Goal: Information Seeking & Learning: Learn about a topic

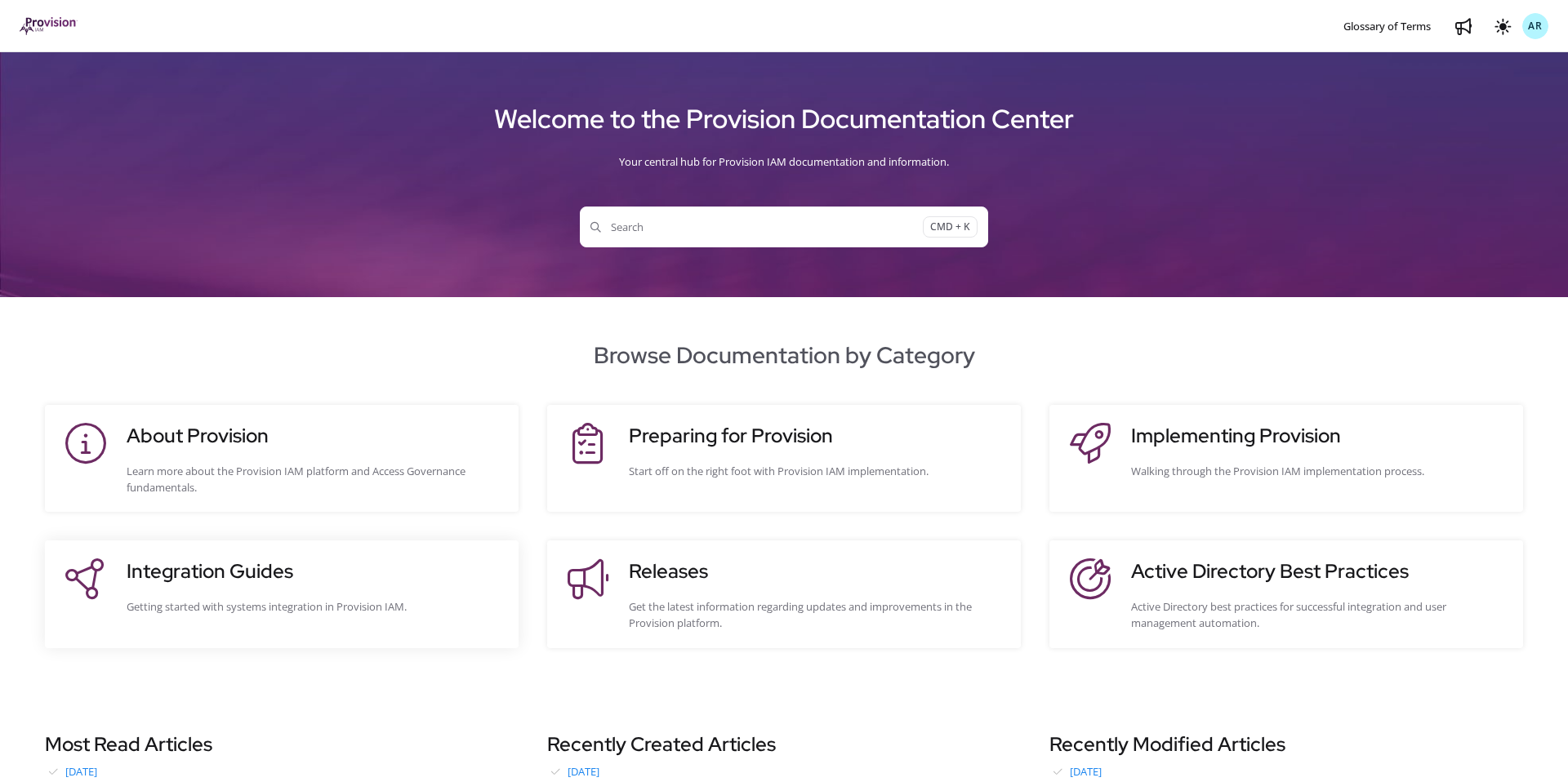
click at [224, 561] on h3 "Integration Guides" at bounding box center [315, 571] width 375 height 30
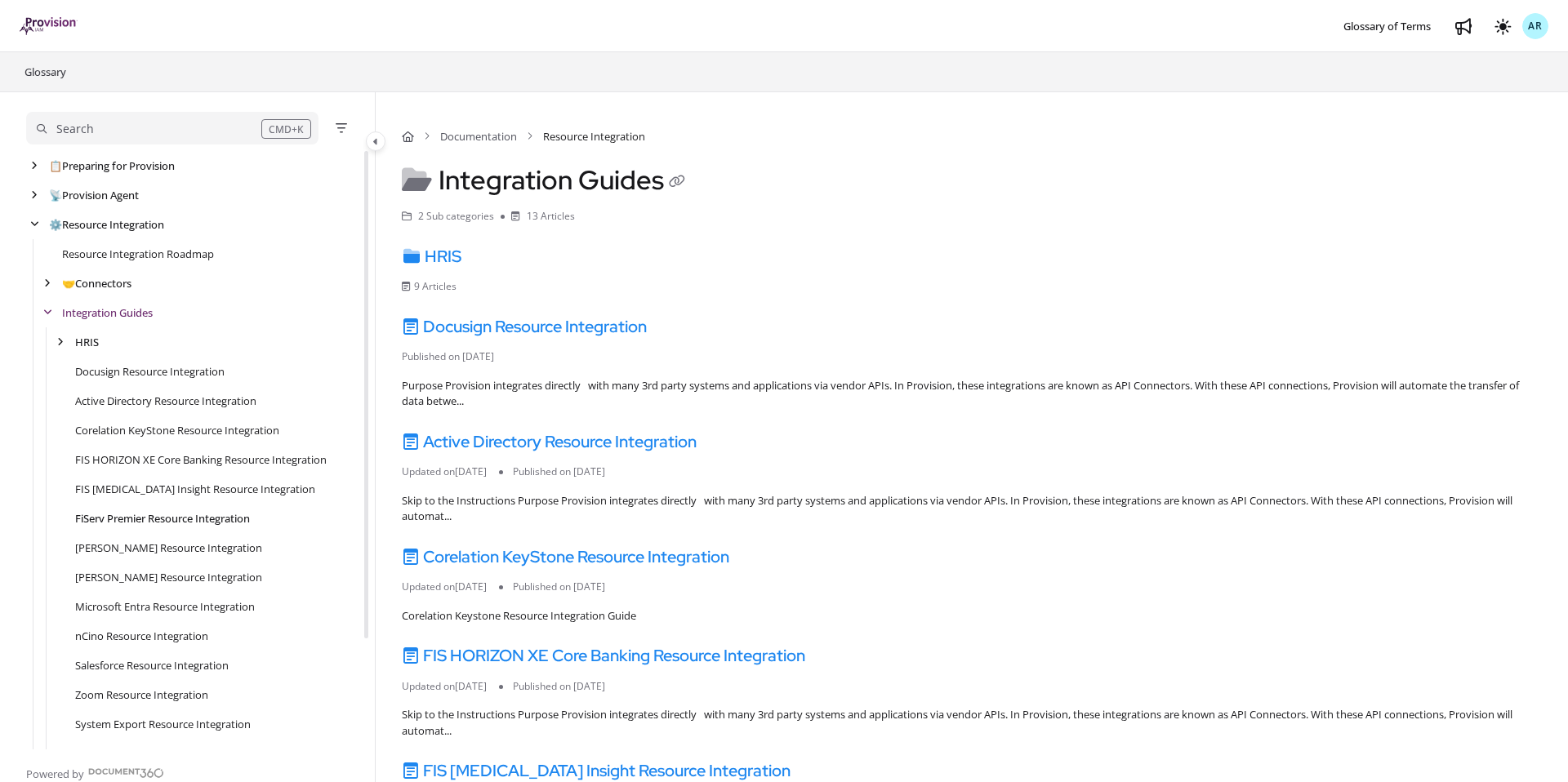
scroll to position [137, 0]
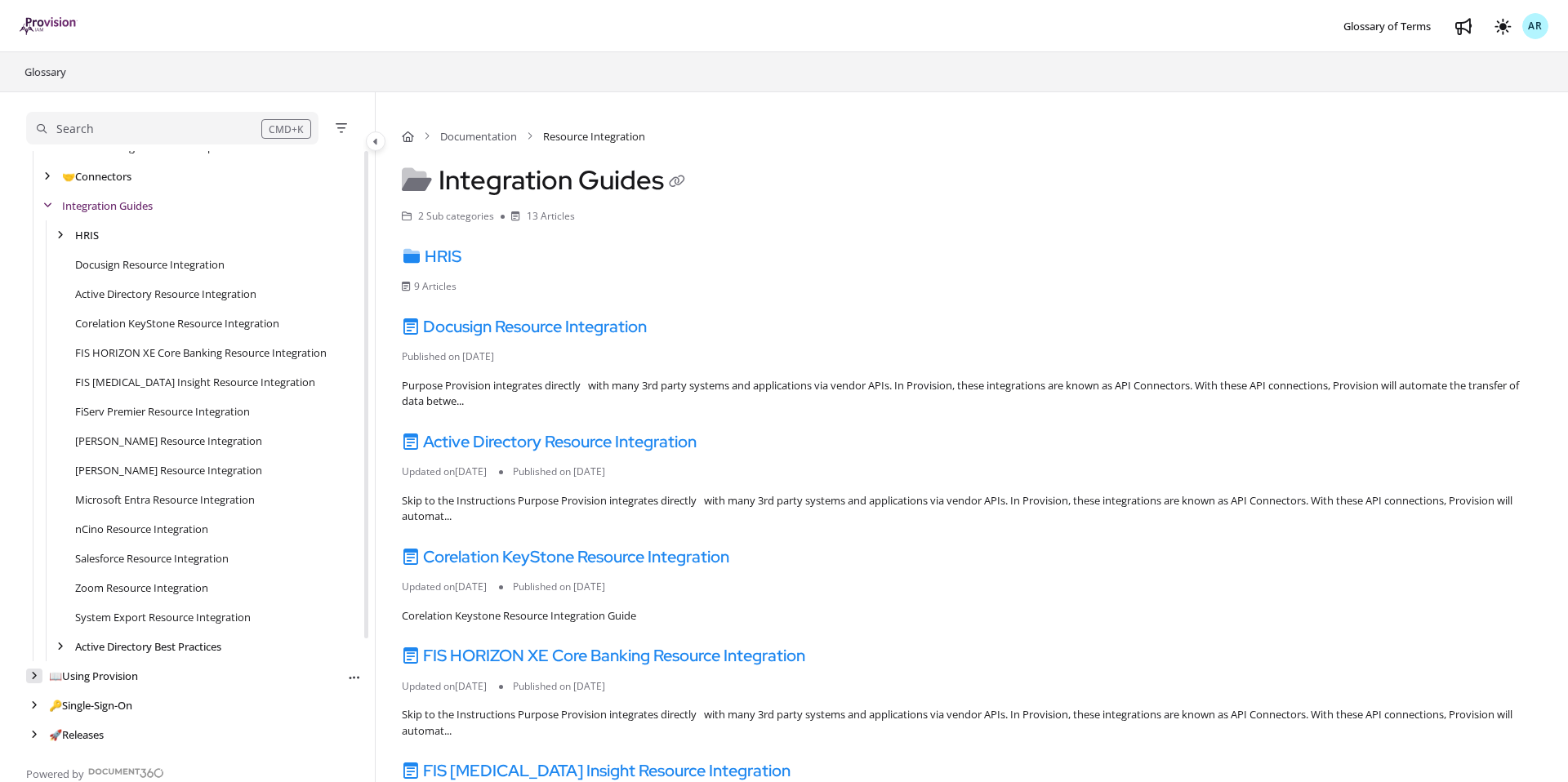
click at [38, 671] on div "arrow" at bounding box center [34, 676] width 16 height 15
click at [46, 732] on icon "arrow" at bounding box center [47, 735] width 7 height 10
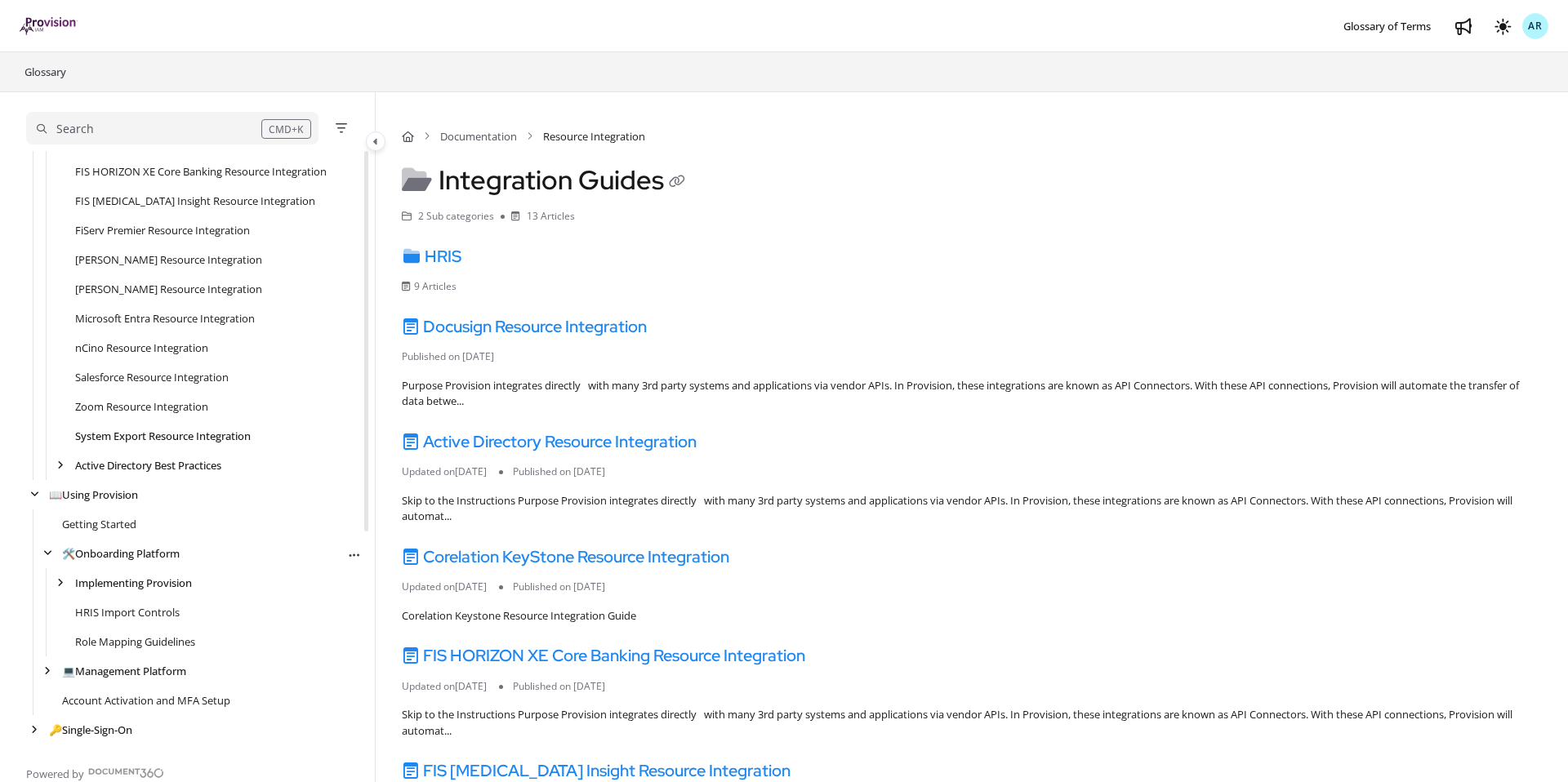
scroll to position [342, 0]
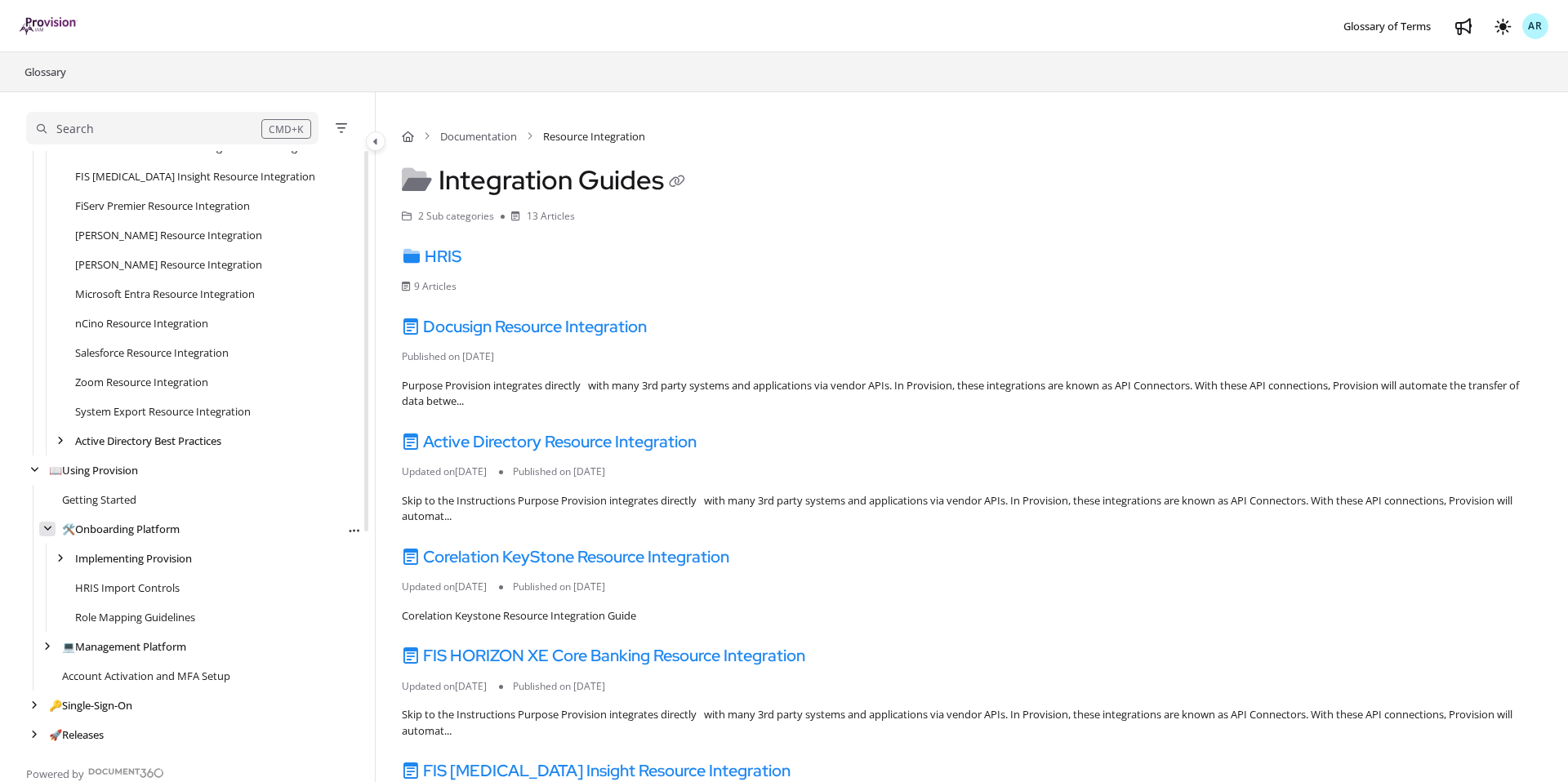
click at [46, 531] on icon "arrow" at bounding box center [47, 529] width 9 height 10
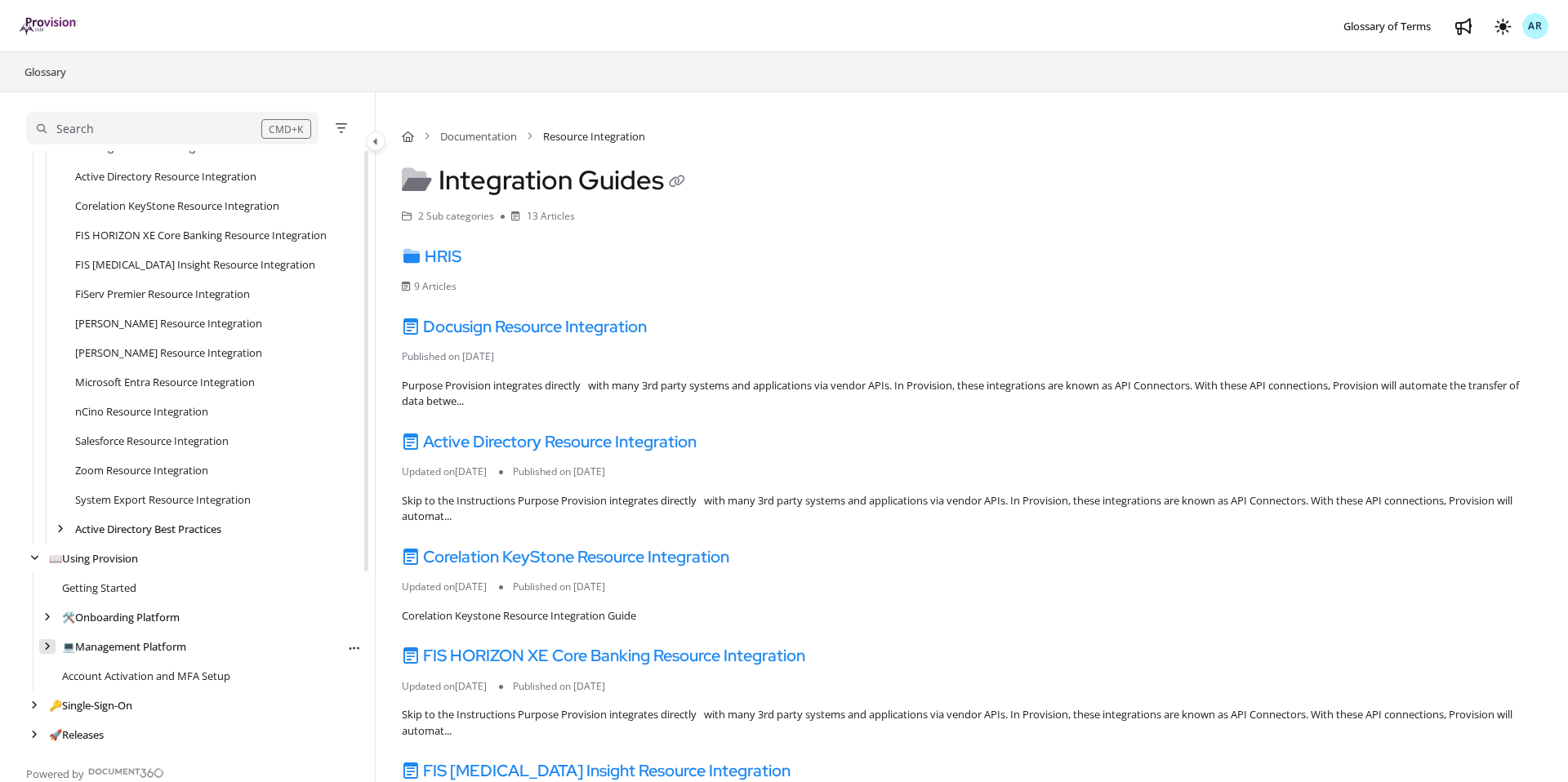
click at [51, 653] on div "arrow" at bounding box center [47, 647] width 16 height 15
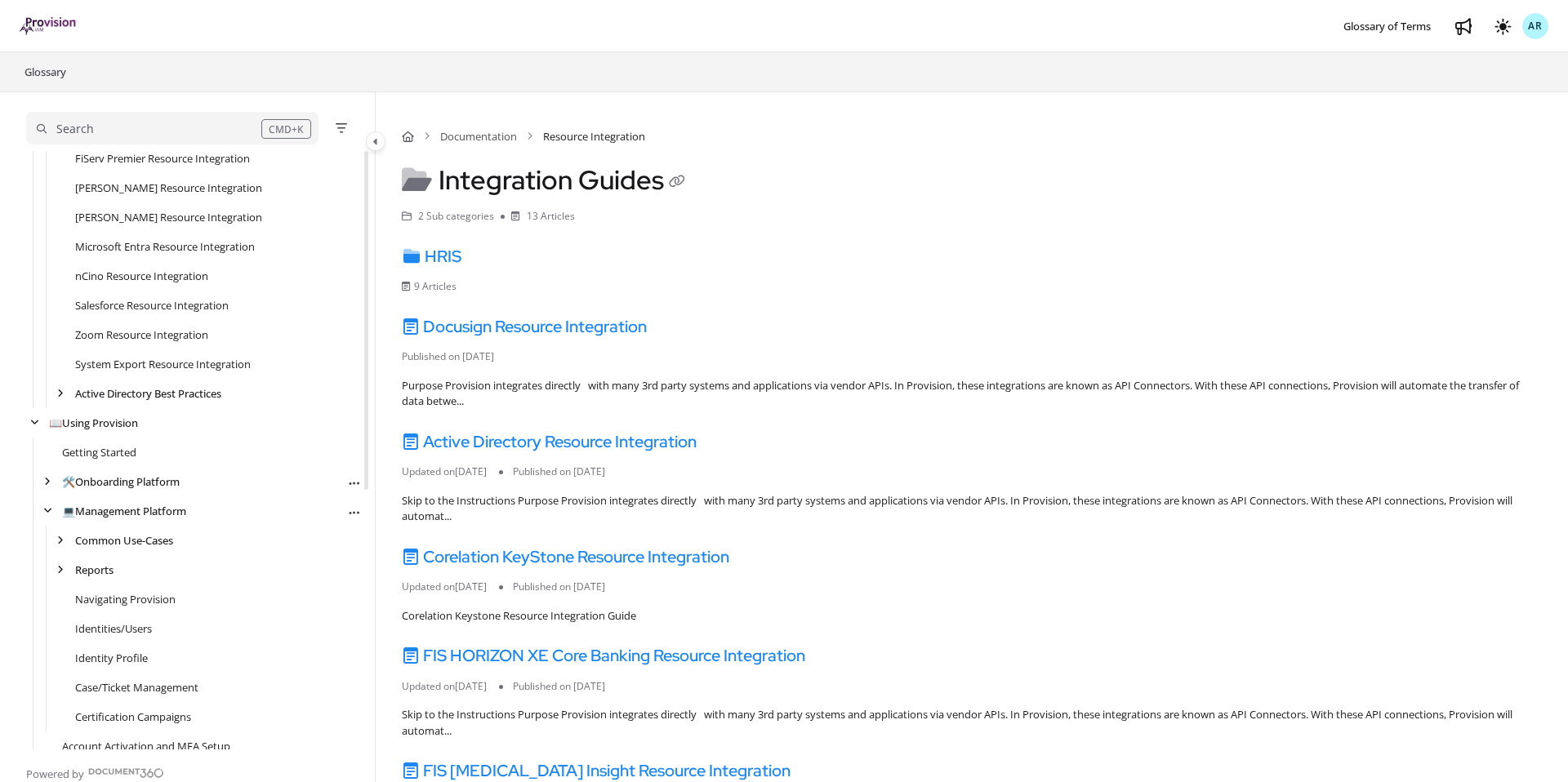
scroll to position [460, 0]
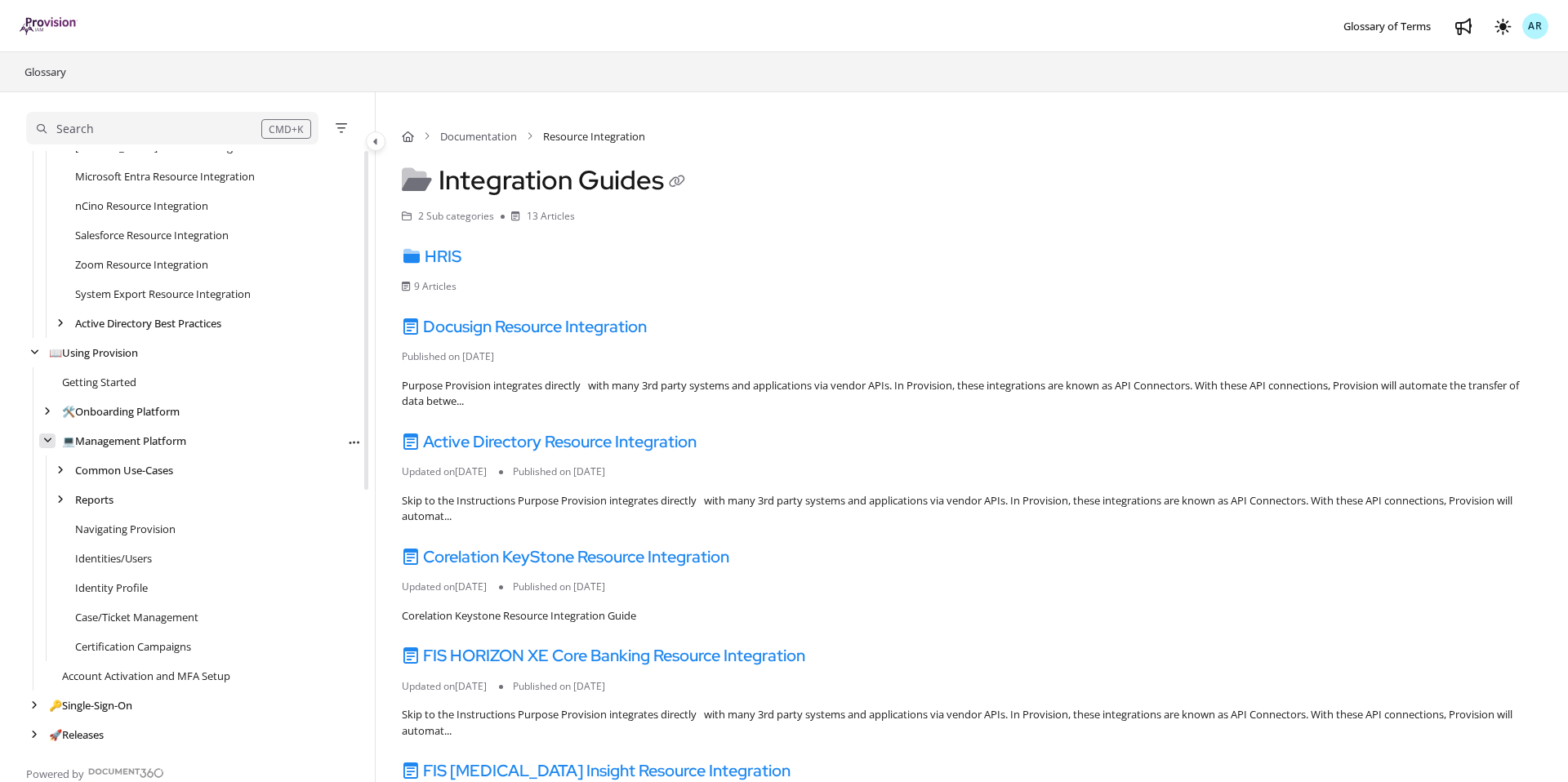
click at [49, 443] on icon "arrow" at bounding box center [47, 441] width 9 height 10
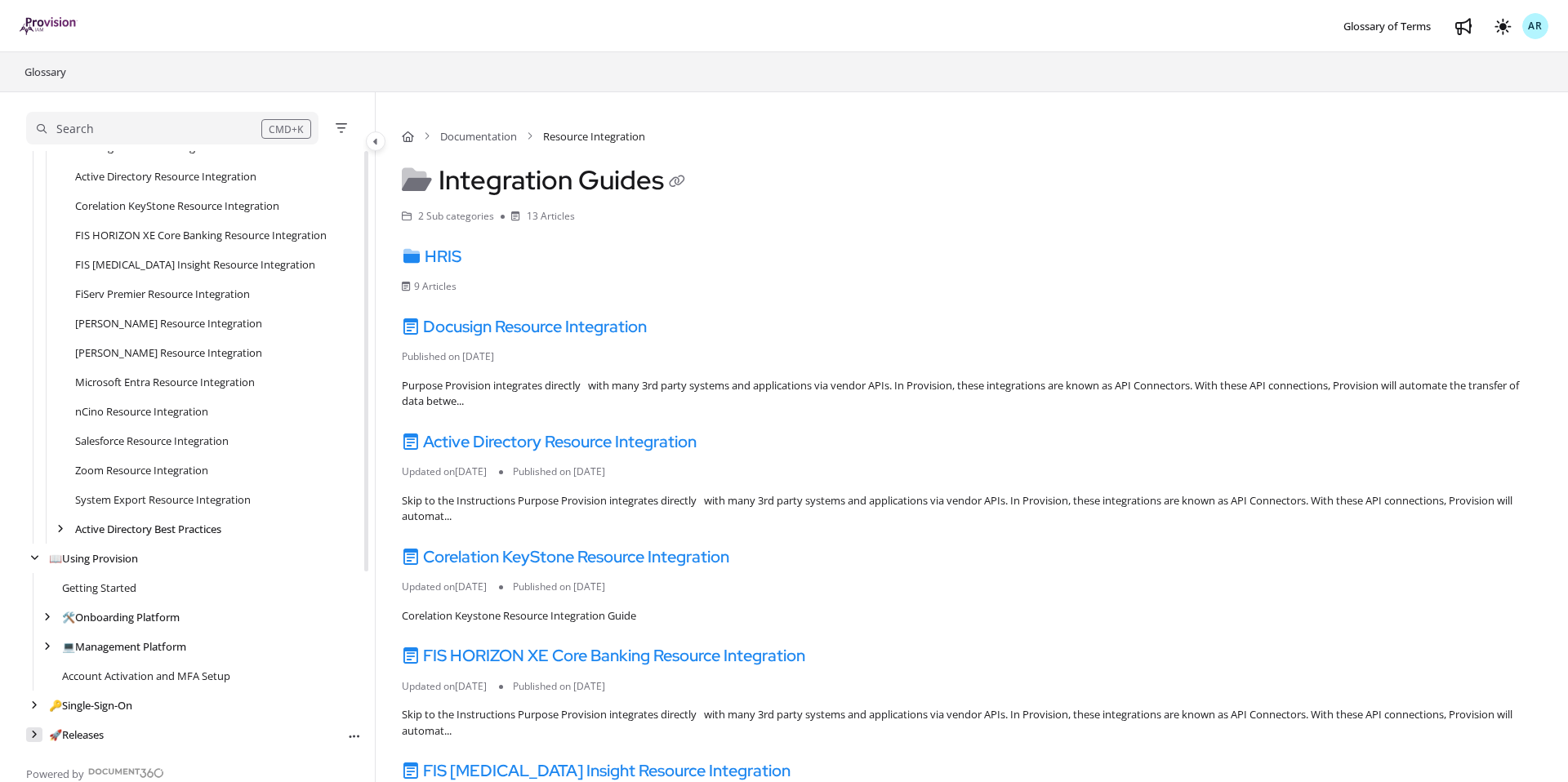
click at [33, 736] on icon "arrow" at bounding box center [34, 735] width 7 height 10
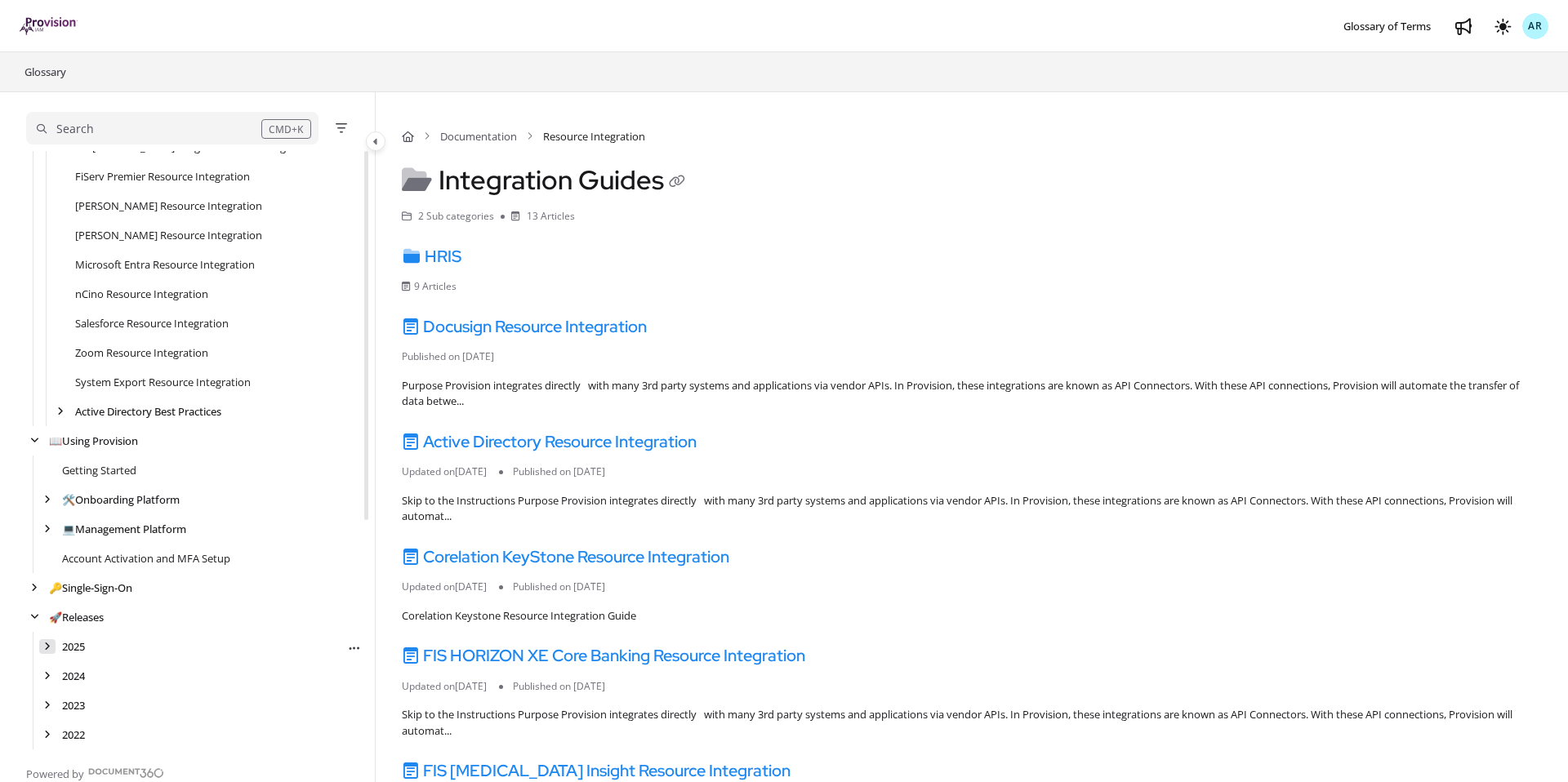
click at [47, 643] on icon "arrow" at bounding box center [47, 646] width 7 height 10
click at [94, 673] on link "[DATE]" at bounding box center [90, 675] width 32 height 16
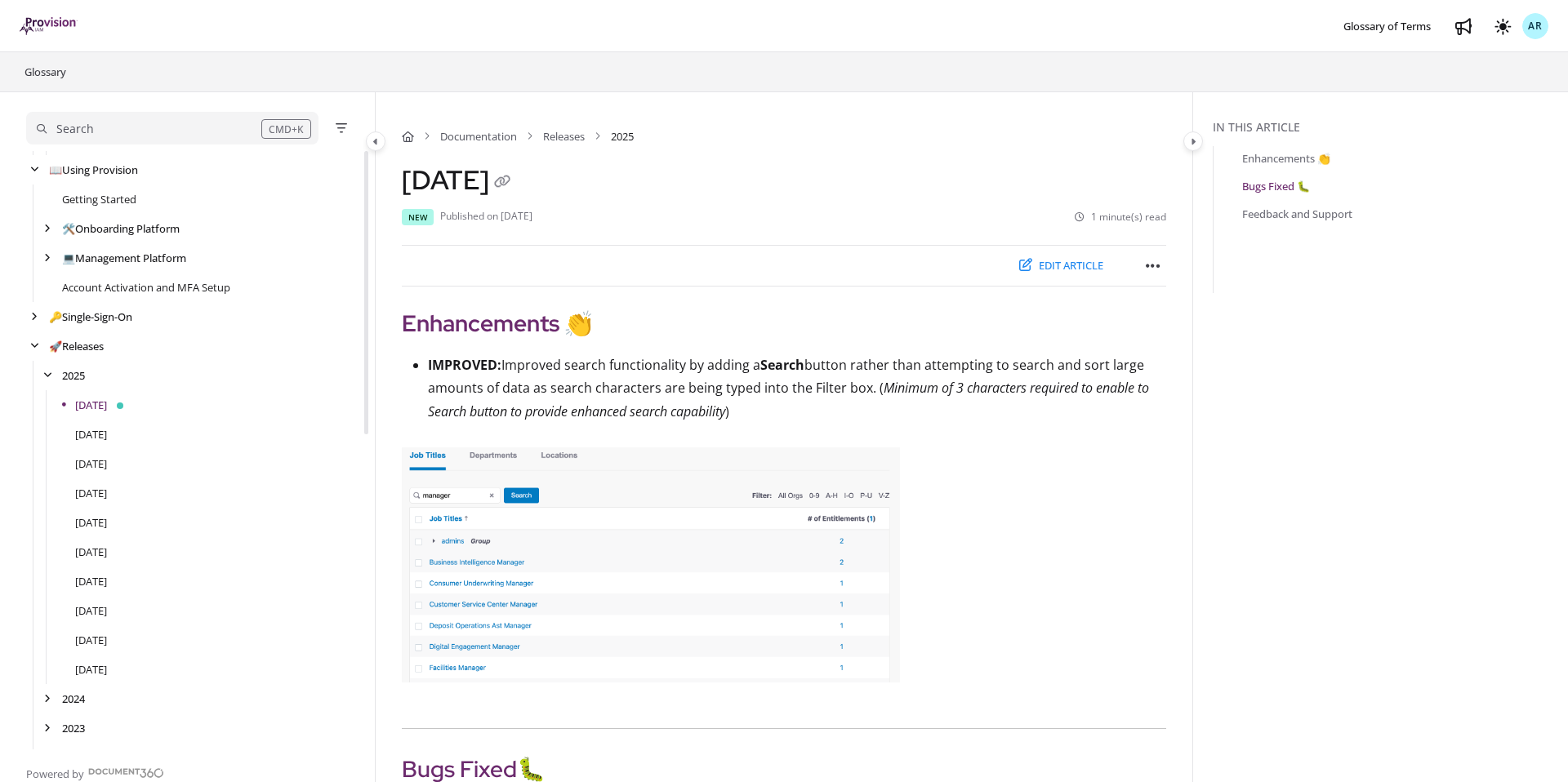
scroll to position [666, 0]
click at [107, 406] on link "[DATE]" at bounding box center [90, 411] width 32 height 16
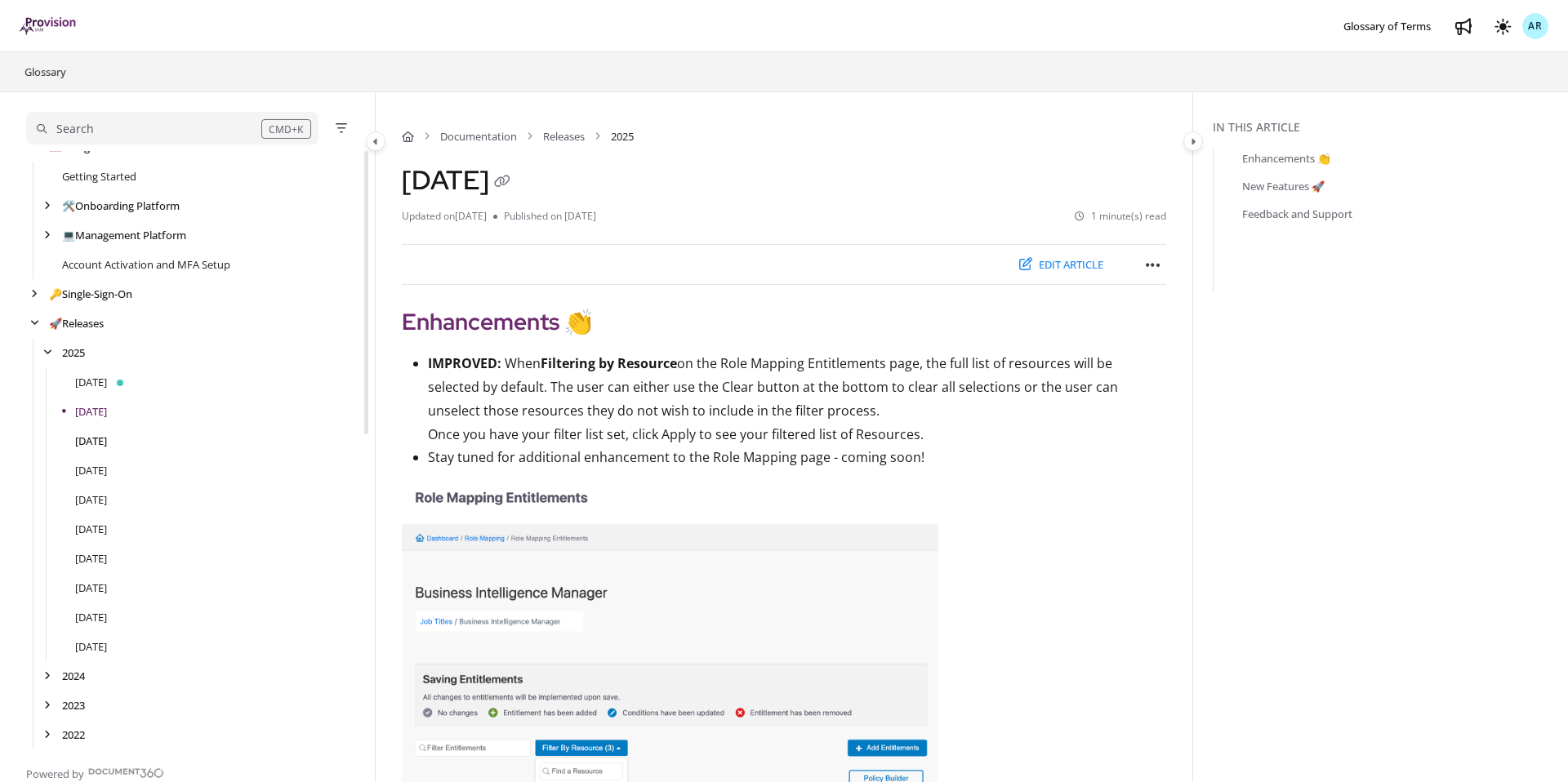
click at [105, 437] on link "[DATE]" at bounding box center [90, 441] width 32 height 16
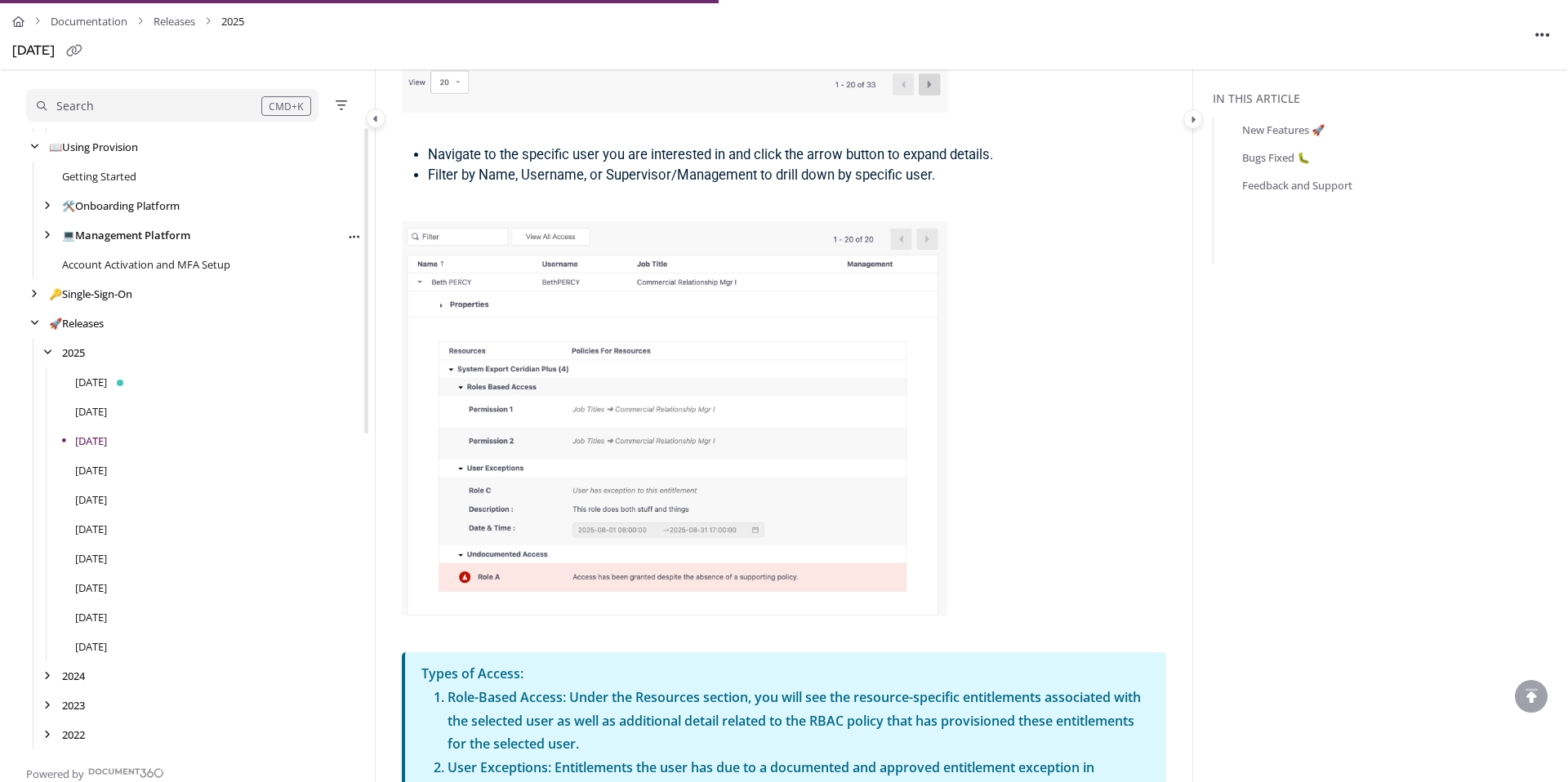
scroll to position [1785, 0]
